Goal: Information Seeking & Learning: Learn about a topic

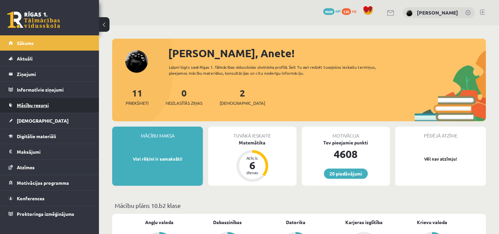
click at [47, 103] on span "Mācību resursi" at bounding box center [33, 105] width 32 height 6
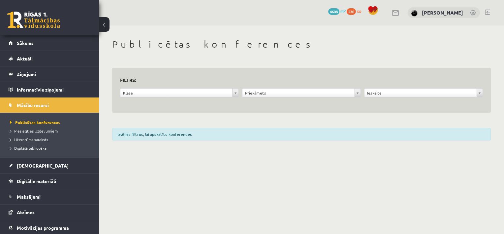
click at [45, 128] on span "Pieslēgties Uzdevumiem" at bounding box center [34, 130] width 48 height 5
click at [50, 177] on link "Digitālie materiāli" at bounding box center [50, 180] width 82 height 15
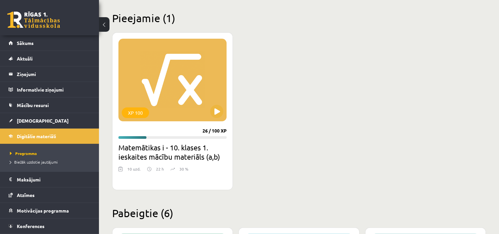
scroll to position [158, 0]
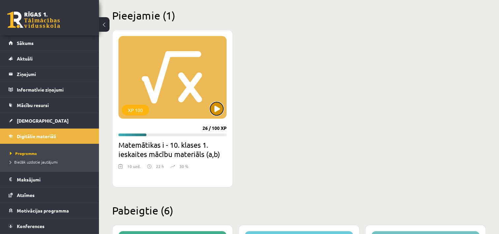
click at [220, 109] on button at bounding box center [216, 108] width 13 height 13
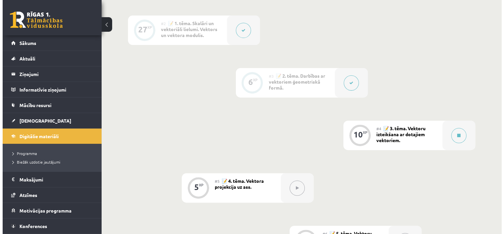
scroll to position [224, 0]
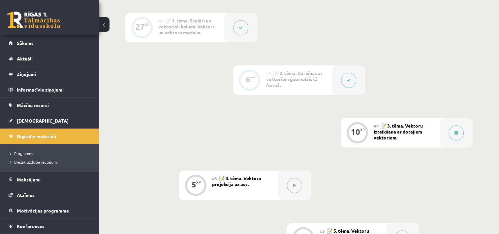
click at [343, 81] on button at bounding box center [348, 80] width 15 height 15
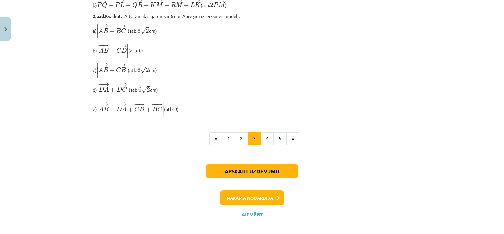
scroll to position [598, 0]
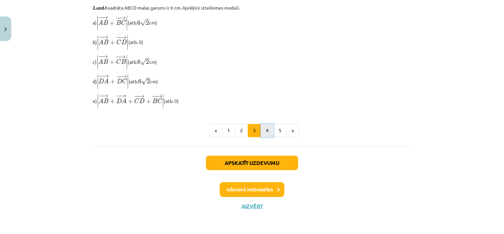
click at [269, 130] on button "4" at bounding box center [267, 130] width 13 height 13
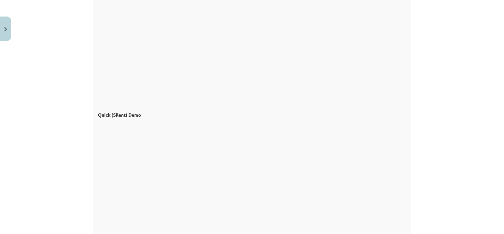
scroll to position [636, 0]
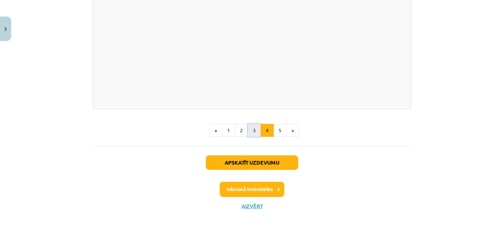
click at [249, 131] on button "3" at bounding box center [254, 130] width 13 height 13
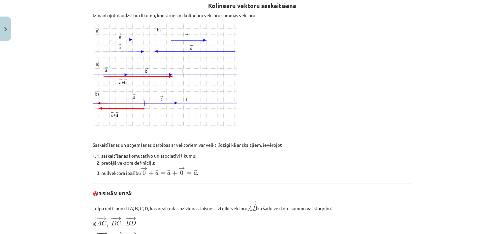
scroll to position [118, 0]
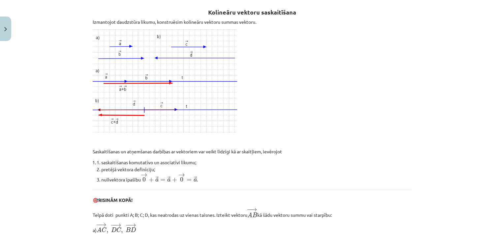
click at [250, 98] on p at bounding box center [252, 81] width 319 height 104
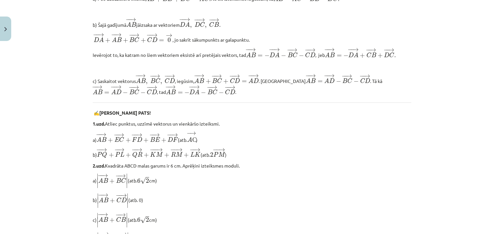
scroll to position [434, 0]
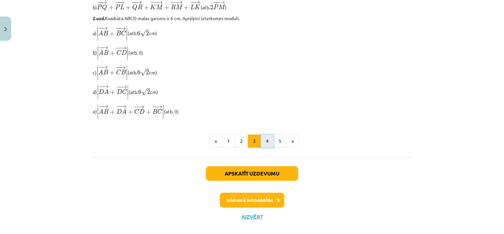
click at [266, 146] on button "4" at bounding box center [267, 140] width 13 height 13
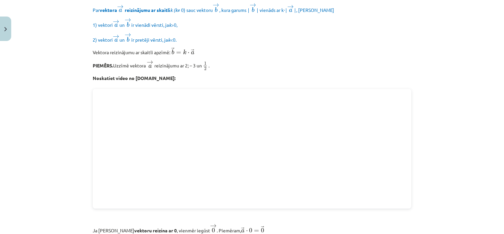
scroll to position [134, 0]
click at [449, 143] on div "Mācību tēma: Matemātikas i - 10. klases 1. ieskaites mācību materiāls (a,b) #3 …" at bounding box center [252, 117] width 504 height 234
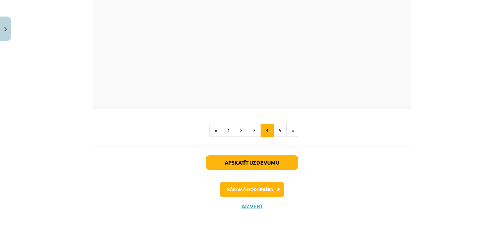
scroll to position [636, 0]
click at [277, 131] on button "5" at bounding box center [280, 130] width 13 height 13
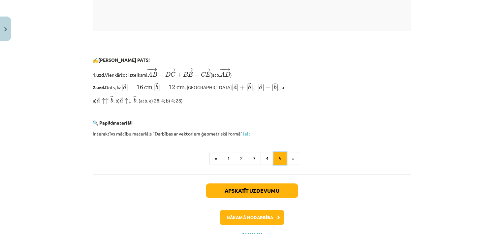
scroll to position [1438, 0]
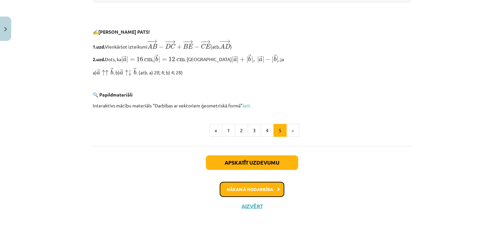
click at [256, 186] on button "Nākamā nodarbība" at bounding box center [252, 188] width 65 height 15
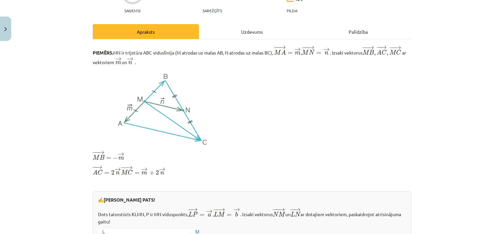
scroll to position [267, 0]
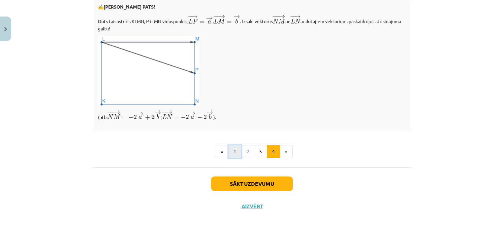
click at [236, 150] on button "1" at bounding box center [234, 151] width 13 height 13
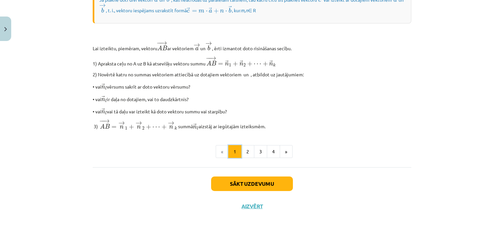
scroll to position [557, 0]
click at [243, 150] on button "2" at bounding box center [247, 151] width 13 height 13
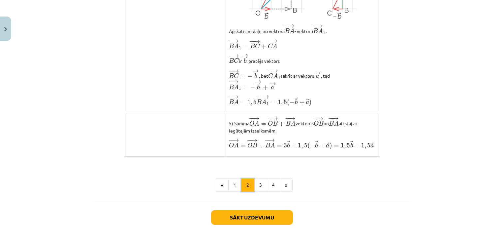
scroll to position [554, 0]
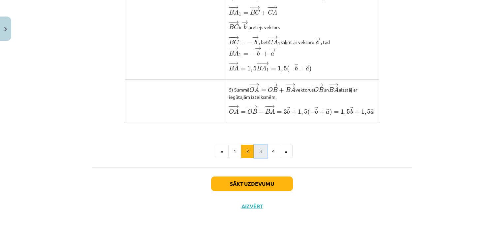
click at [261, 150] on button "3" at bounding box center [260, 151] width 13 height 13
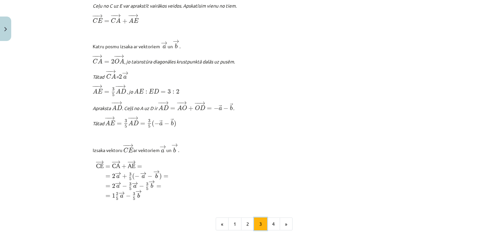
scroll to position [817, 0]
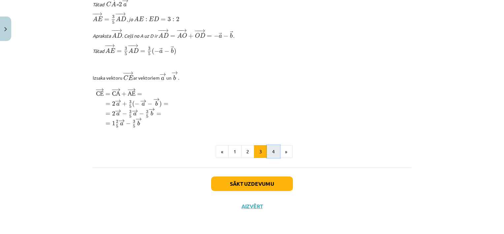
click at [270, 150] on button "4" at bounding box center [273, 151] width 13 height 13
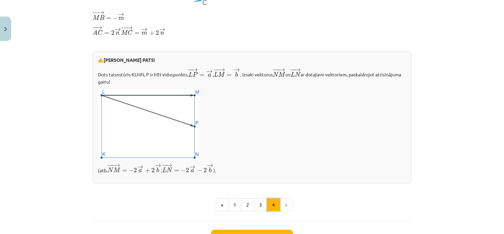
scroll to position [213, 0]
click at [248, 204] on button "2" at bounding box center [247, 204] width 13 height 13
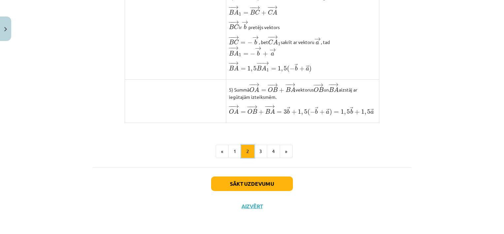
scroll to position [554, 0]
click at [263, 153] on button "3" at bounding box center [260, 151] width 13 height 13
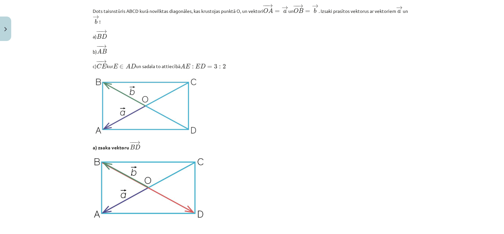
scroll to position [126, 0]
